Goal: Information Seeking & Learning: Learn about a topic

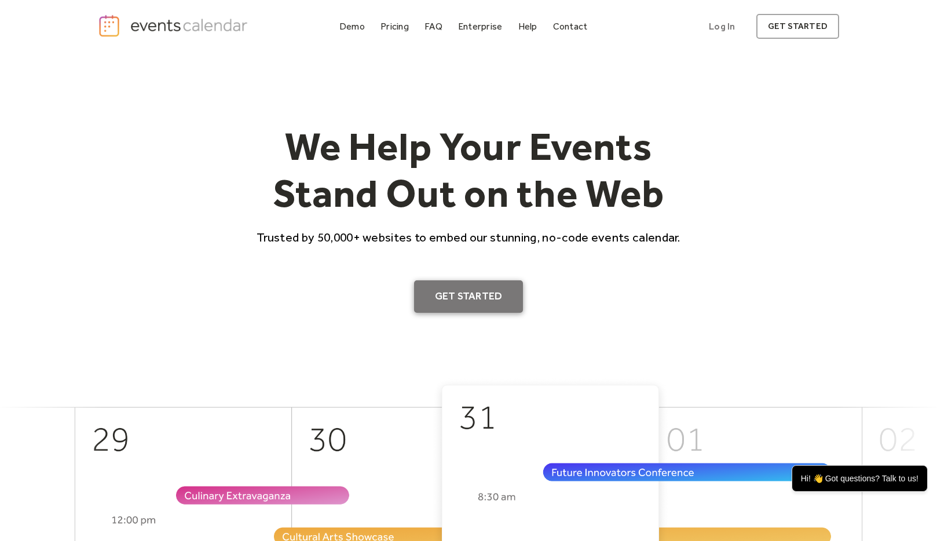
click at [481, 299] on link "Get Started" at bounding box center [468, 296] width 109 height 32
click at [402, 27] on div "Pricing" at bounding box center [394, 26] width 28 height 6
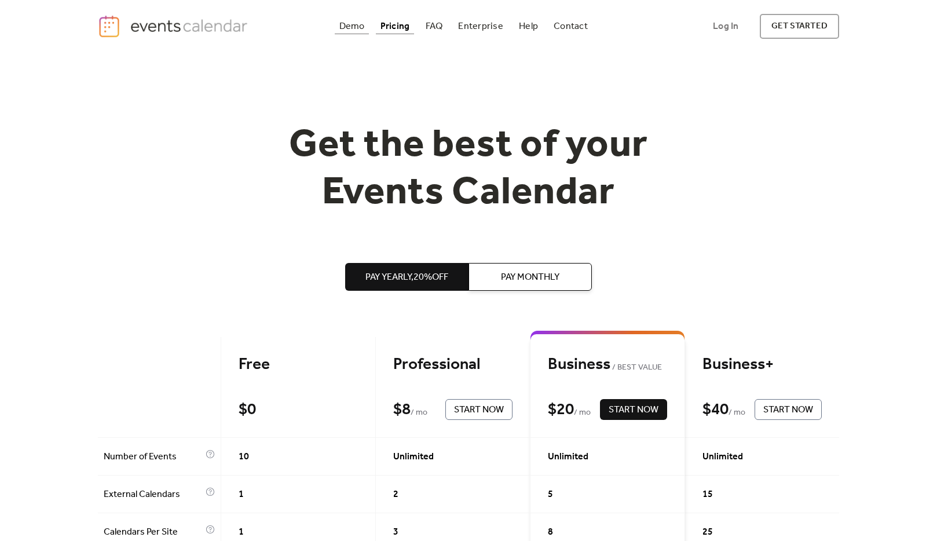
click at [349, 27] on div "Demo" at bounding box center [351, 26] width 25 height 6
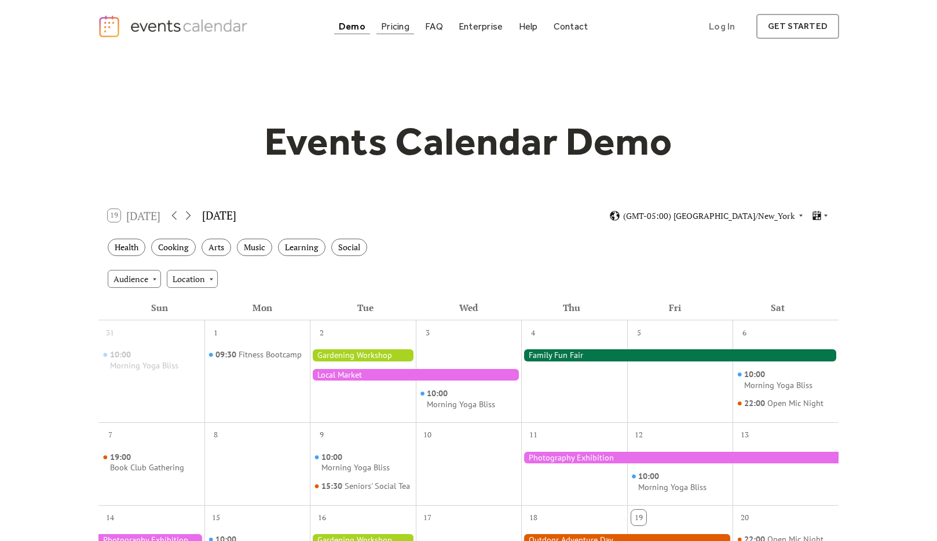
click at [390, 25] on div "Pricing" at bounding box center [395, 26] width 28 height 6
